Goal: Information Seeking & Learning: Learn about a topic

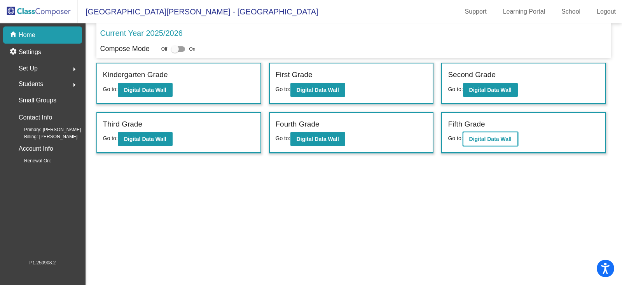
click at [480, 138] on b "Digital Data Wall" at bounding box center [490, 139] width 42 height 6
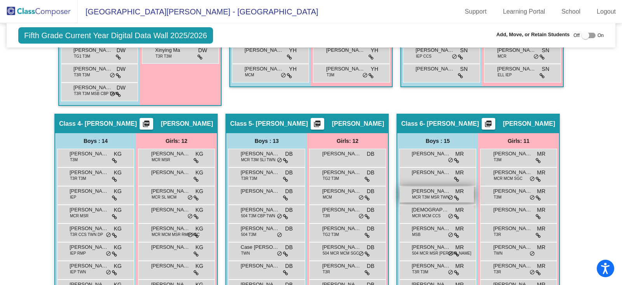
scroll to position [632, 0]
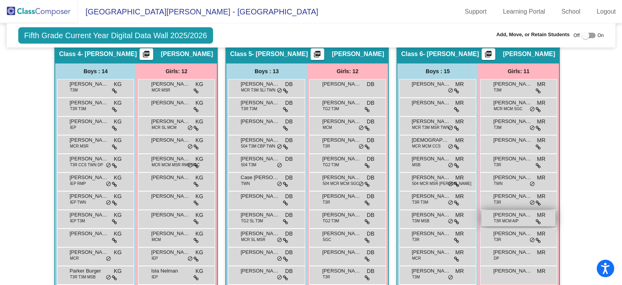
click at [496, 212] on span "Regina Morris" at bounding box center [513, 215] width 39 height 8
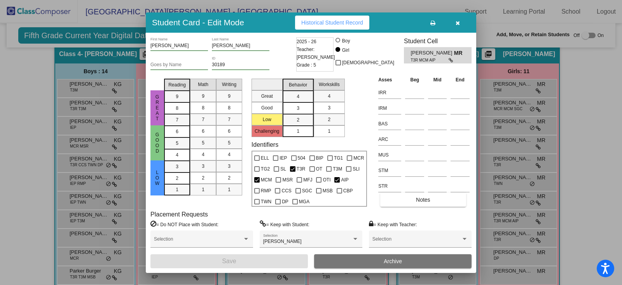
click at [315, 23] on span "Historical Student Record" at bounding box center [332, 22] width 62 height 6
click at [459, 22] on icon "button" at bounding box center [458, 22] width 4 height 5
